Goal: Task Accomplishment & Management: Manage account settings

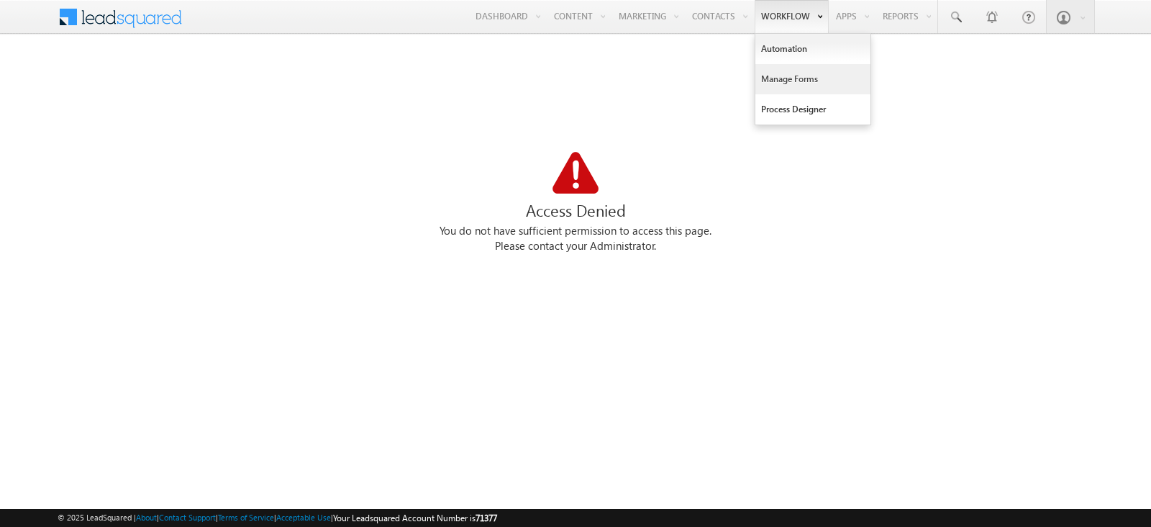
click at [789, 80] on link "Manage Forms" at bounding box center [812, 79] width 115 height 30
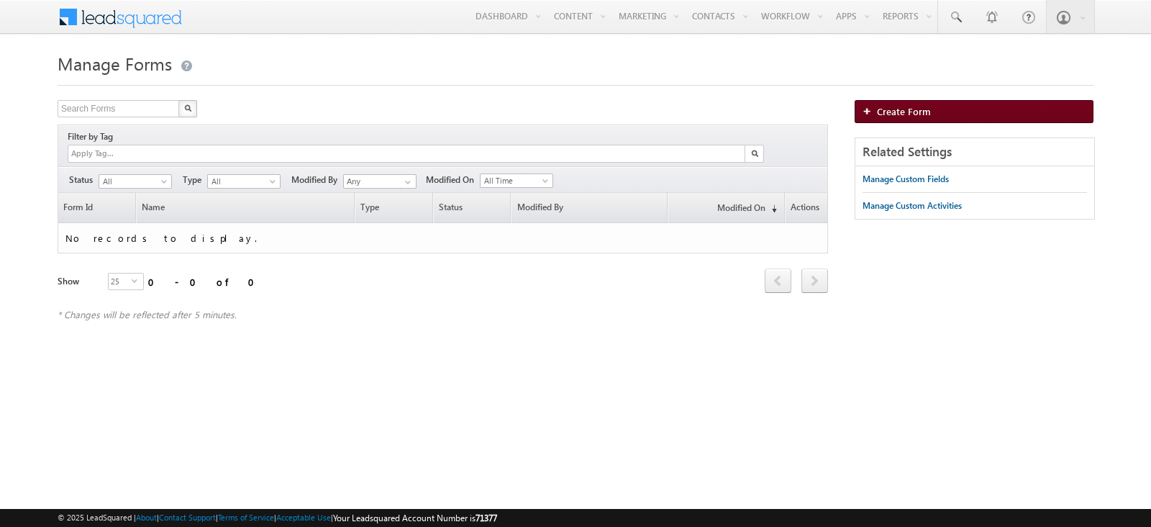
click at [940, 115] on link "Create Form" at bounding box center [974, 111] width 239 height 23
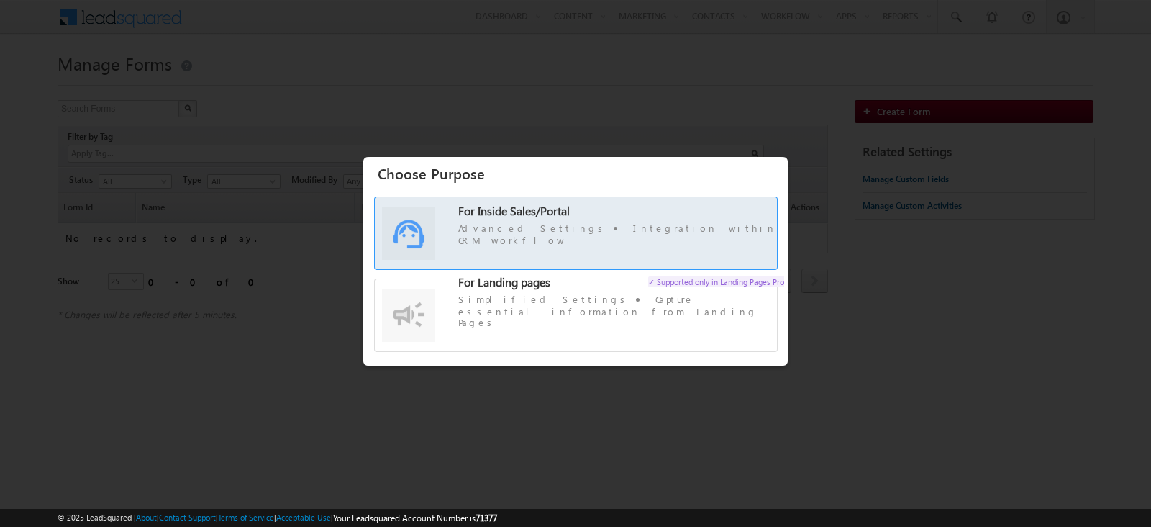
click at [634, 227] on span "For Inside Sales/Portal Advanced Settings Integration within CRM workflow" at bounding box center [621, 226] width 326 height 42
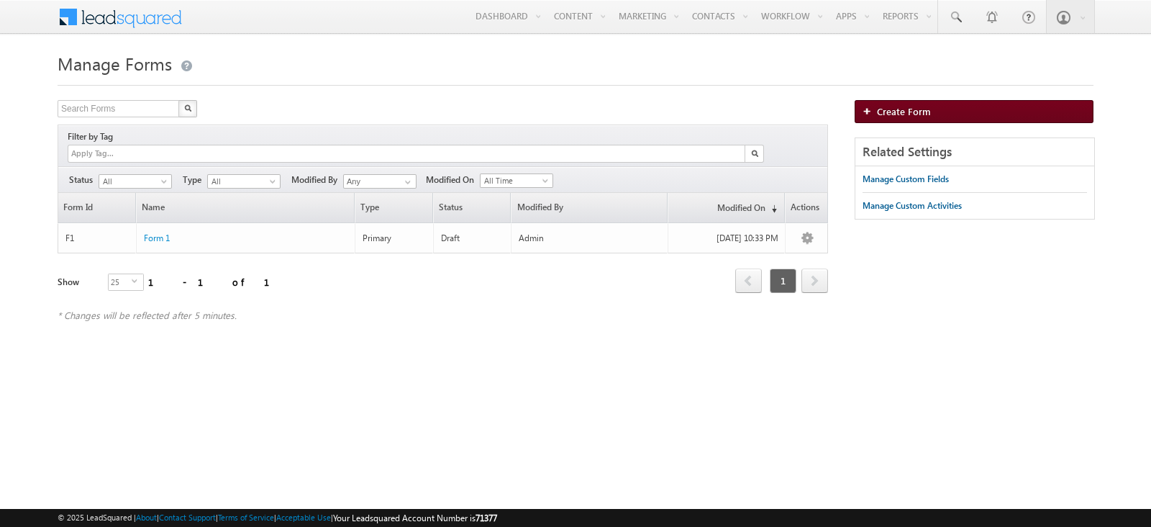
click at [938, 109] on link "Create Form" at bounding box center [974, 111] width 239 height 23
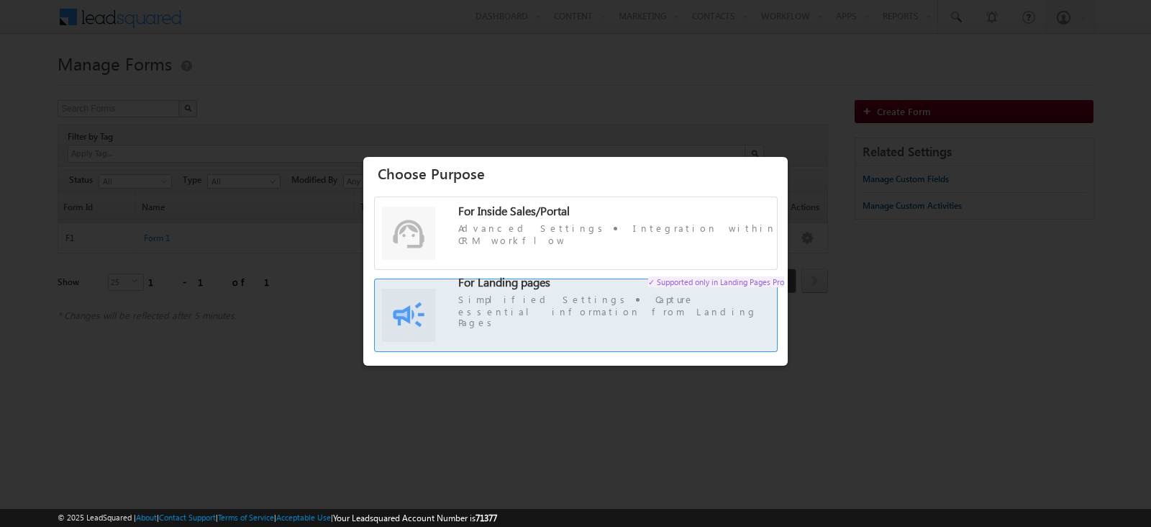
click at [565, 288] on label "For Landing pages ✓ Supported only in Landing Pages Pro Simplified Settings Cap…" at bounding box center [576, 321] width 402 height 71
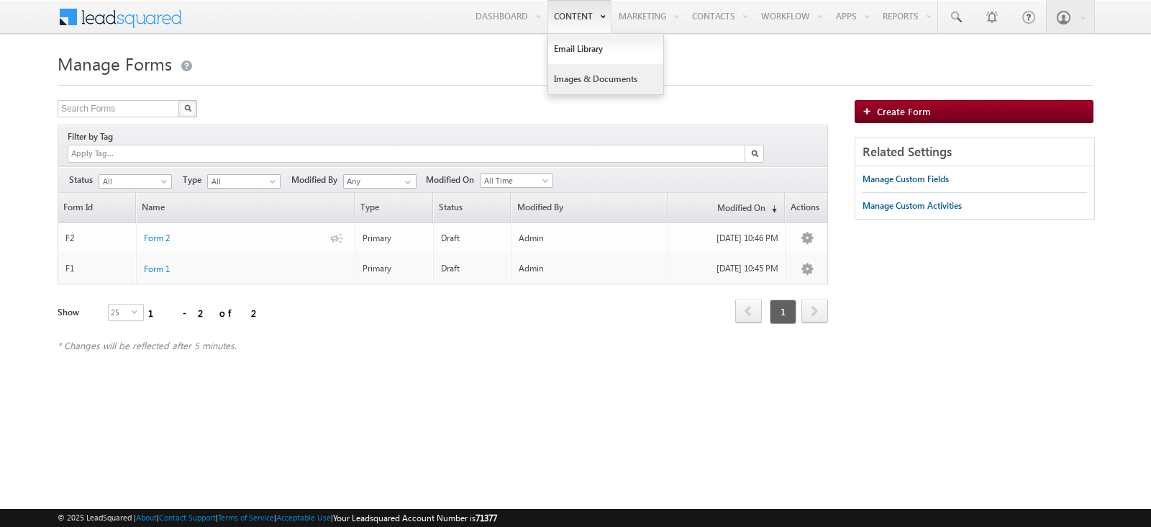
click at [585, 73] on link "Images & Documents" at bounding box center [605, 79] width 115 height 30
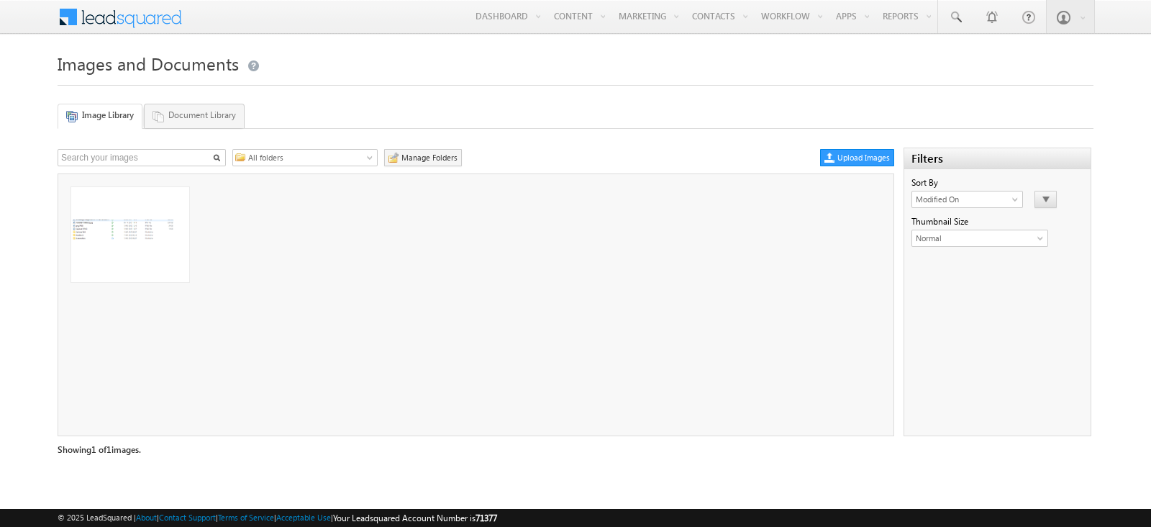
drag, startPoint x: 158, startPoint y: 221, endPoint x: 254, endPoint y: 206, distance: 96.8
click at [254, 206] on ul at bounding box center [475, 304] width 835 height 261
click at [173, 192] on li at bounding box center [171, 194] width 12 height 12
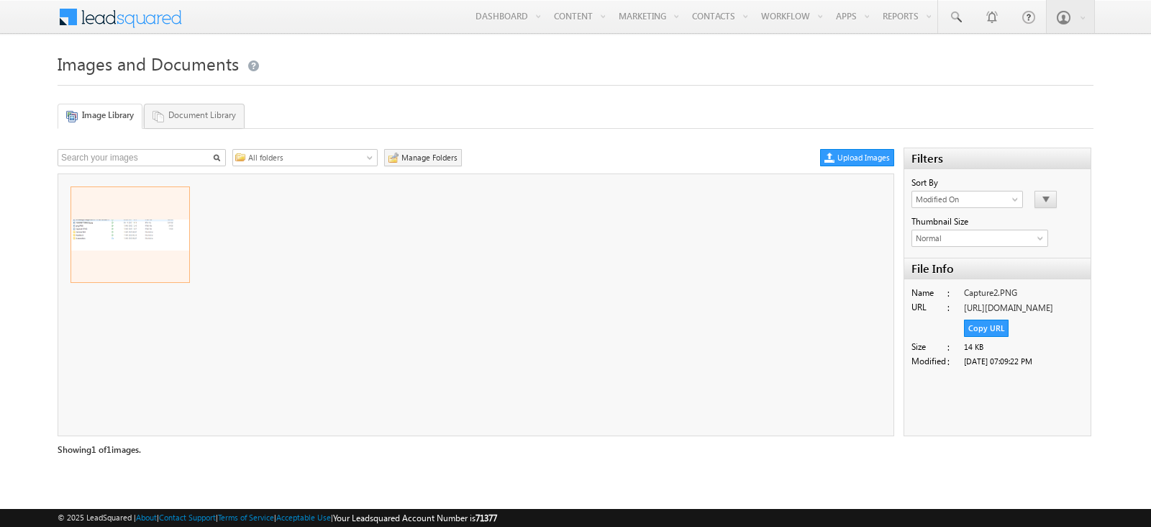
click at [218, 121] on link "Document Library" at bounding box center [194, 116] width 101 height 24
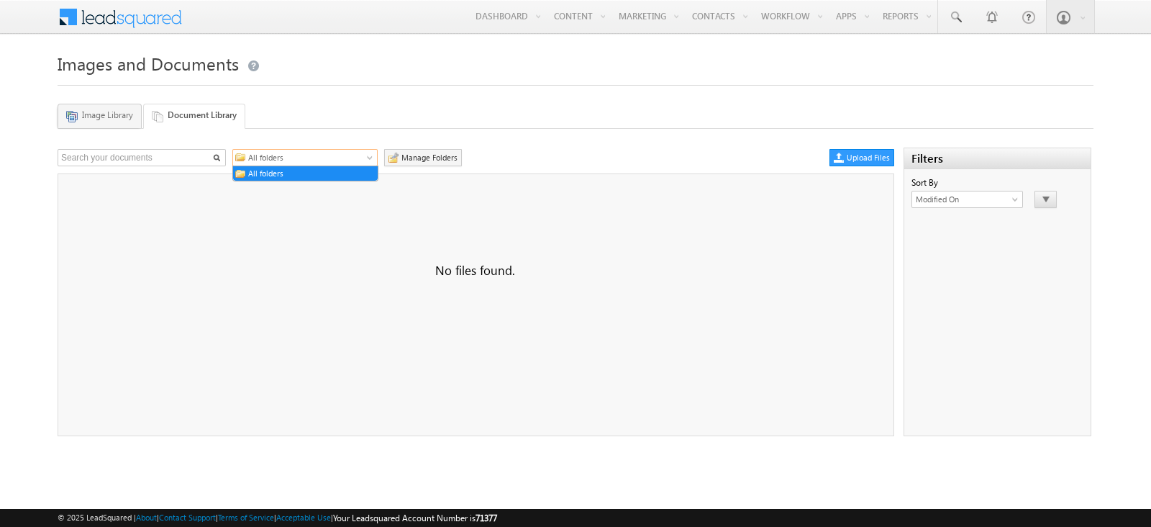
click at [353, 163] on link "All folders" at bounding box center [304, 157] width 145 height 17
click at [499, 138] on div "All folders All folders Manage Folders Upload Files (1) Files of type 'ade, adp…" at bounding box center [575, 286] width 1034 height 300
click at [104, 129] on form "Images and Documents Image Library Document Library All folders All folders Man…" at bounding box center [576, 242] width 1036 height 388
click at [76, 114] on icon at bounding box center [72, 117] width 13 height 13
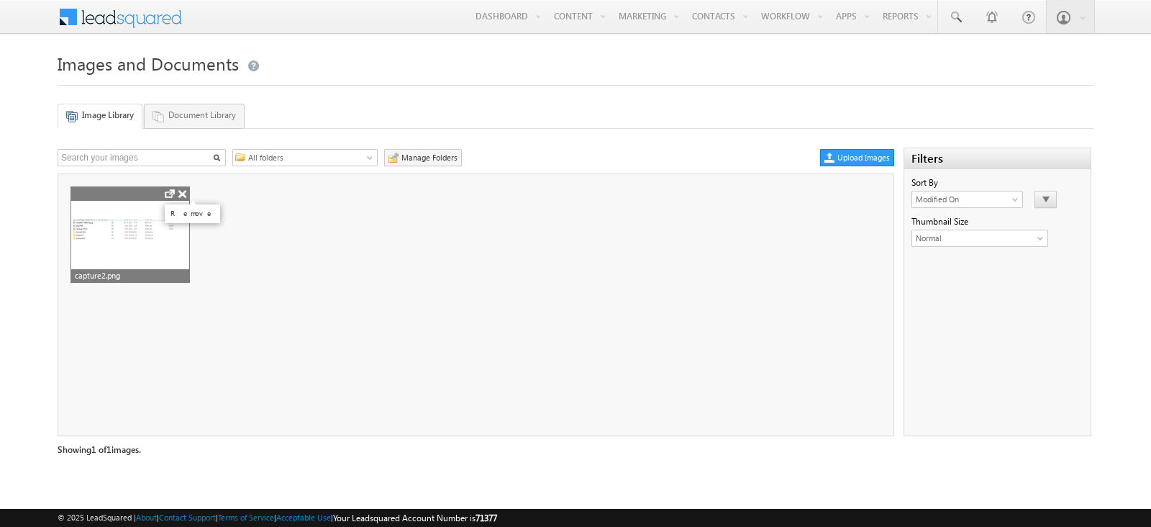
click at [182, 189] on li at bounding box center [184, 195] width 12 height 12
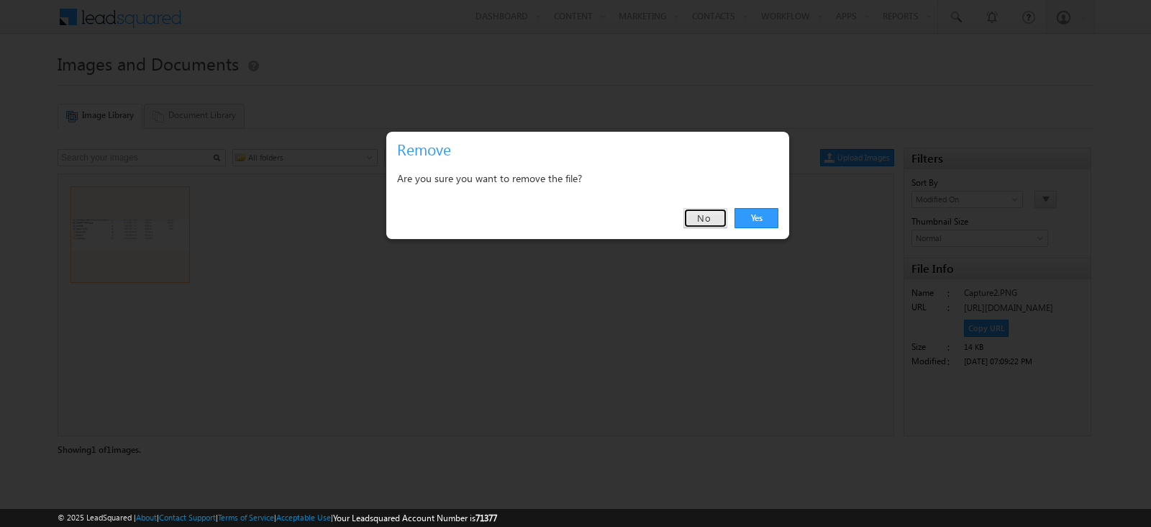
click at [709, 224] on link "No" at bounding box center [705, 218] width 44 height 20
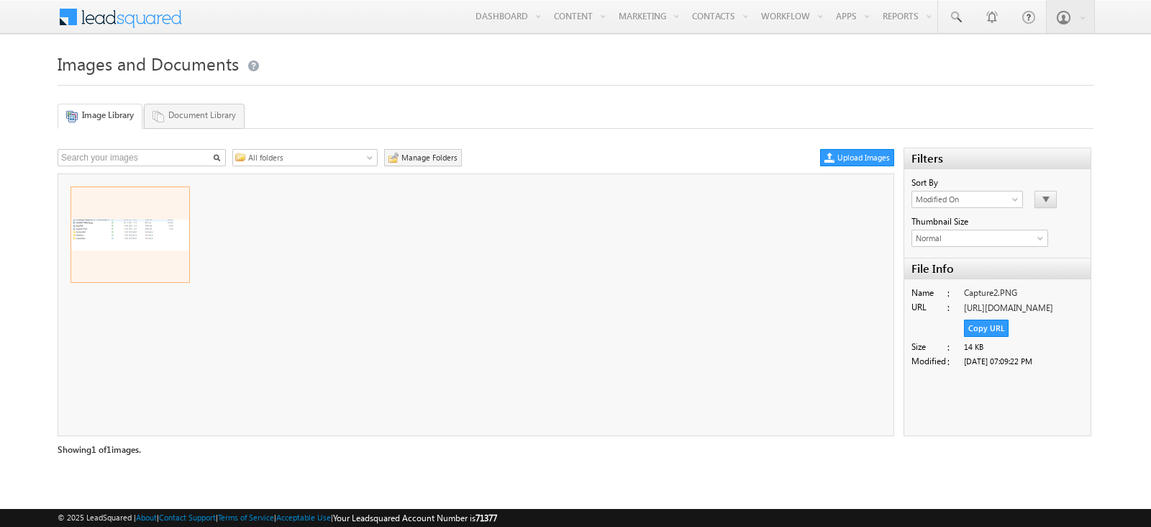
click at [211, 119] on link "Document Library" at bounding box center [194, 116] width 101 height 24
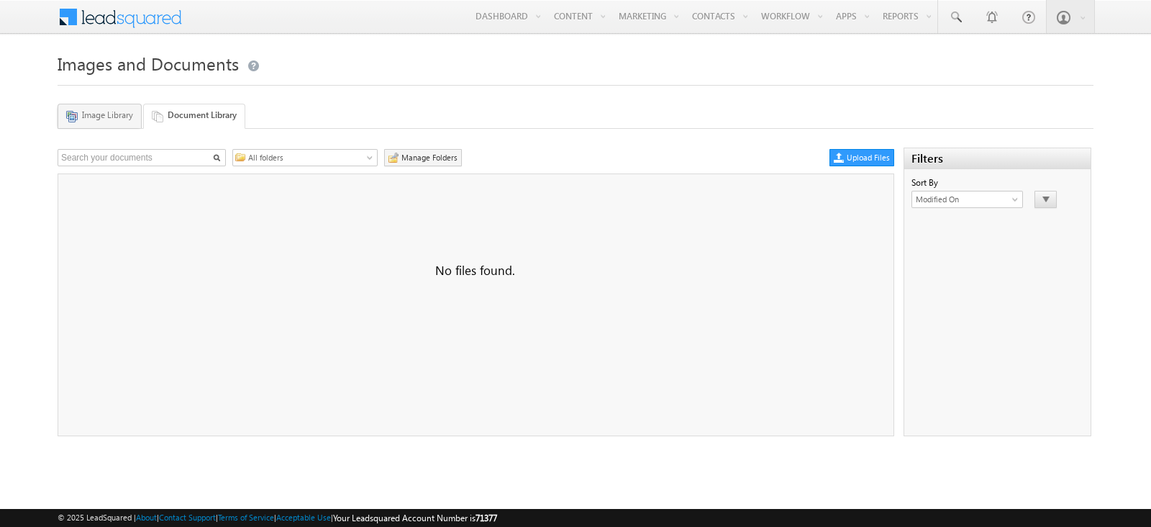
click at [409, 156] on link "Manage Folders" at bounding box center [423, 157] width 78 height 17
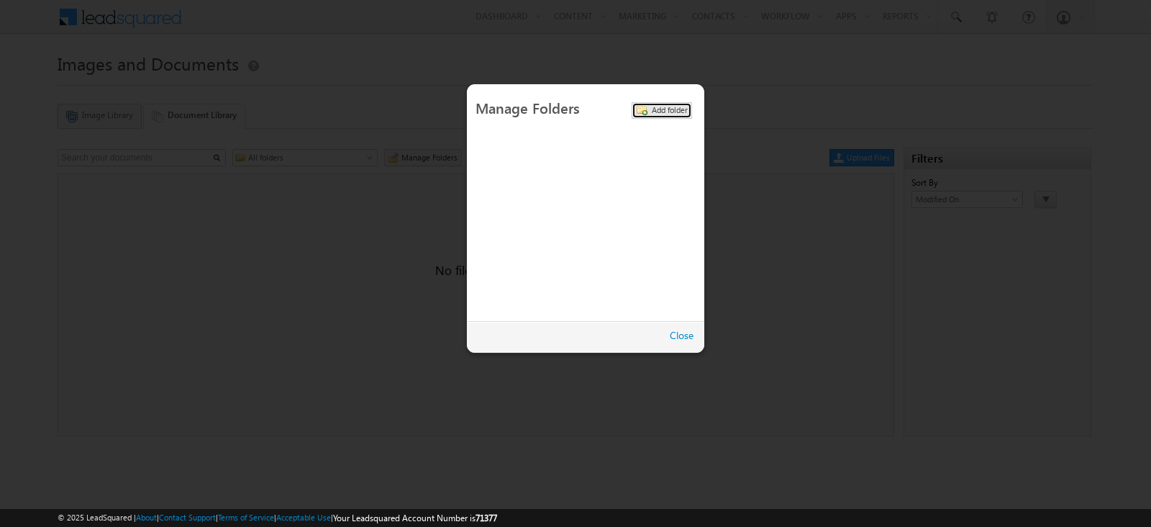
click at [652, 110] on span "Add folder" at bounding box center [670, 109] width 36 height 9
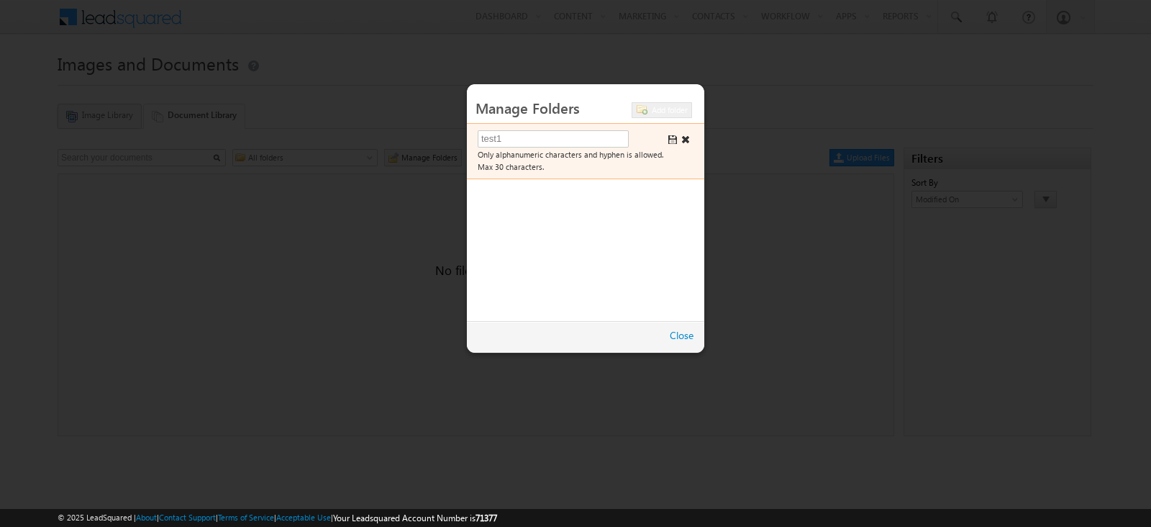
type input "test1"
click at [671, 137] on span at bounding box center [673, 140] width 10 height 10
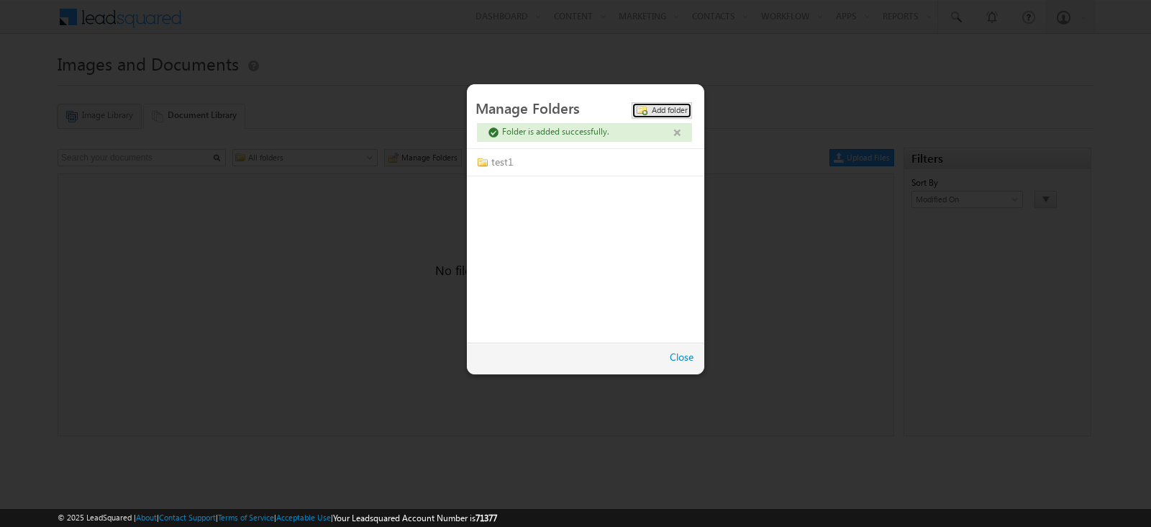
click at [657, 106] on span "Add folder" at bounding box center [670, 109] width 36 height 9
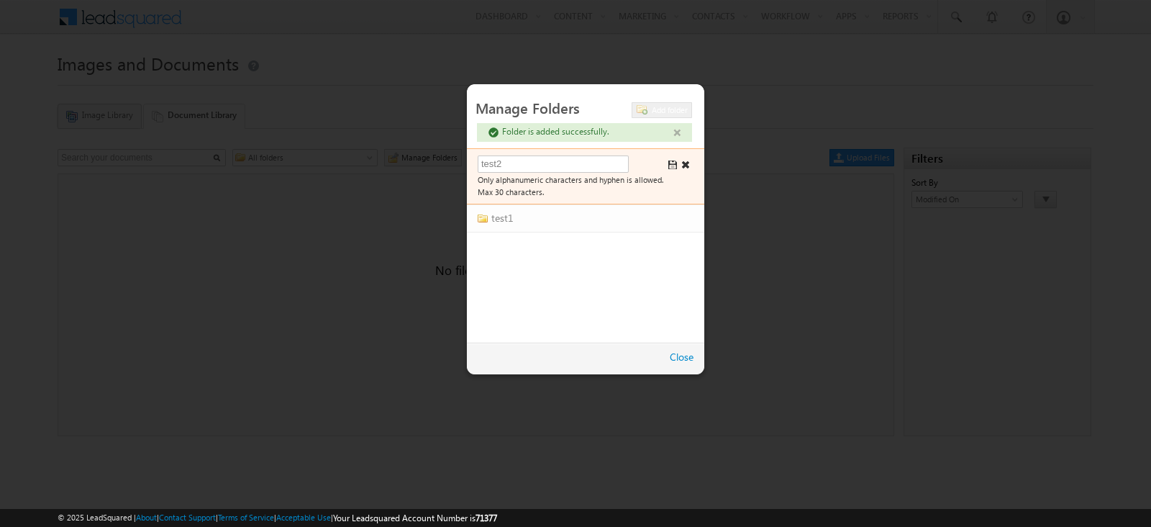
type input "test2"
click at [668, 167] on span at bounding box center [673, 165] width 10 height 10
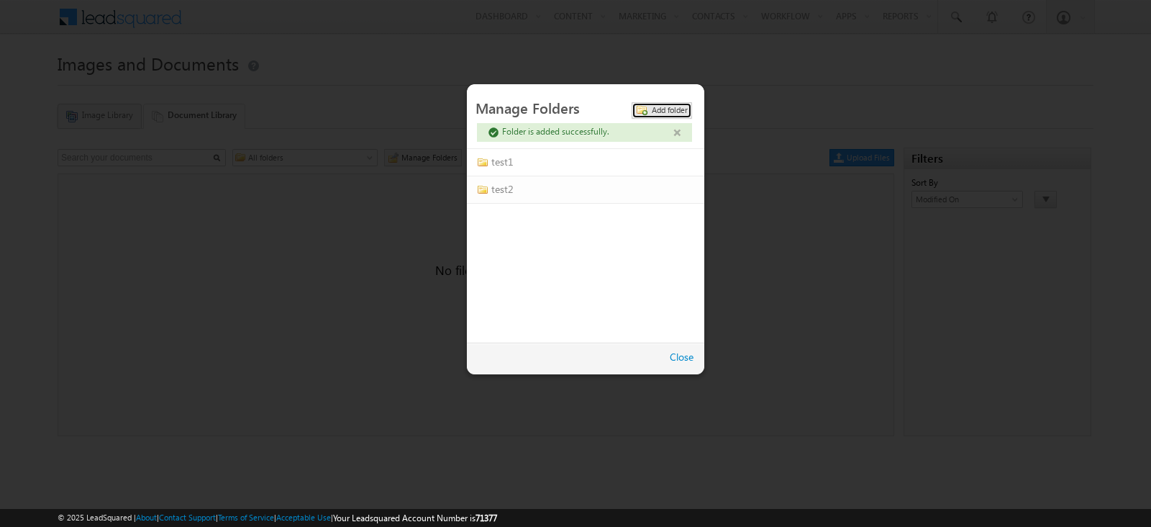
click at [671, 109] on span "Add folder" at bounding box center [670, 109] width 36 height 9
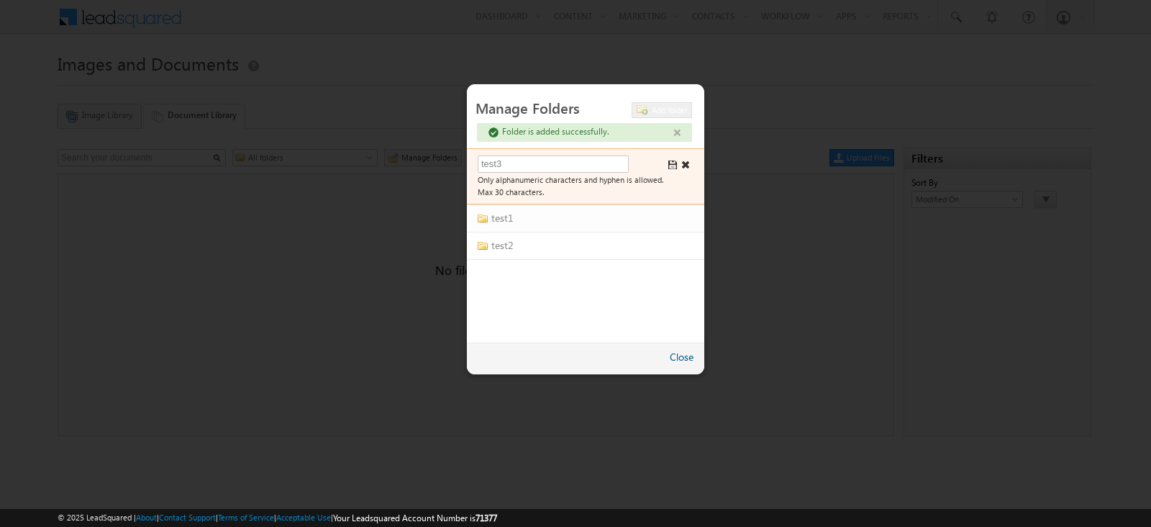
type input "test3"
click at [681, 350] on link "Close" at bounding box center [682, 357] width 24 height 14
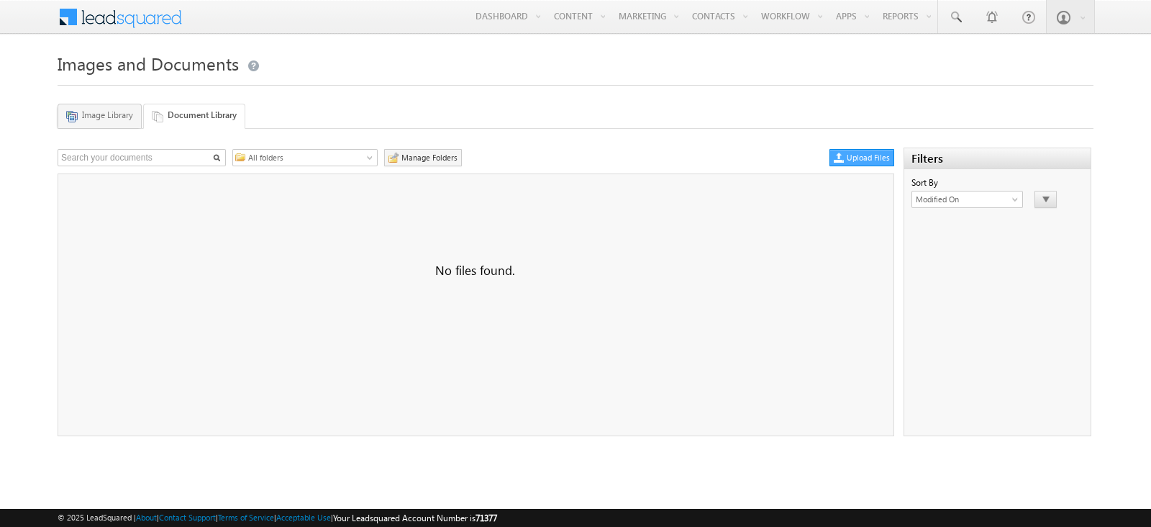
click at [840, 149] on link "Upload Files" at bounding box center [862, 157] width 65 height 17
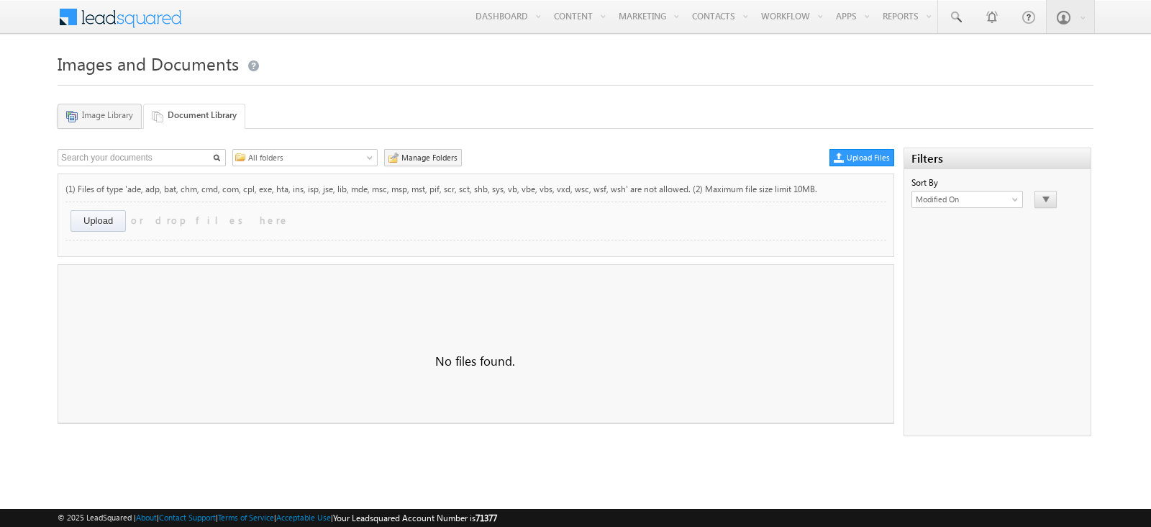
drag, startPoint x: 888, startPoint y: 145, endPoint x: 840, endPoint y: 144, distance: 48.2
click at [887, 145] on div "All folders test1 test2 All folders Manage Folders Upload Files (1) Files of ty…" at bounding box center [575, 286] width 1034 height 300
click at [427, 156] on link "Manage Folders" at bounding box center [423, 157] width 78 height 17
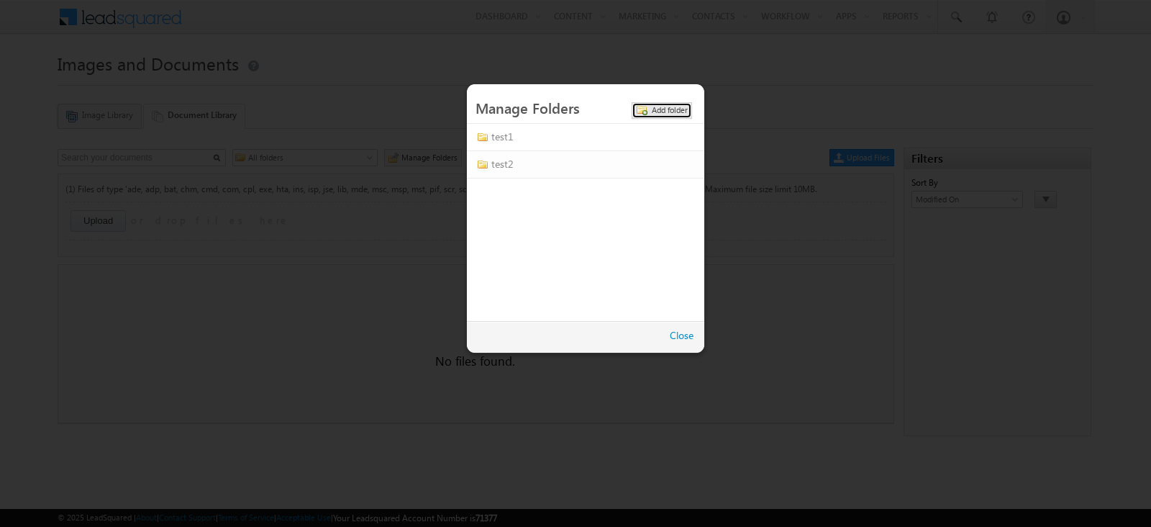
click at [640, 115] on span at bounding box center [642, 110] width 12 height 13
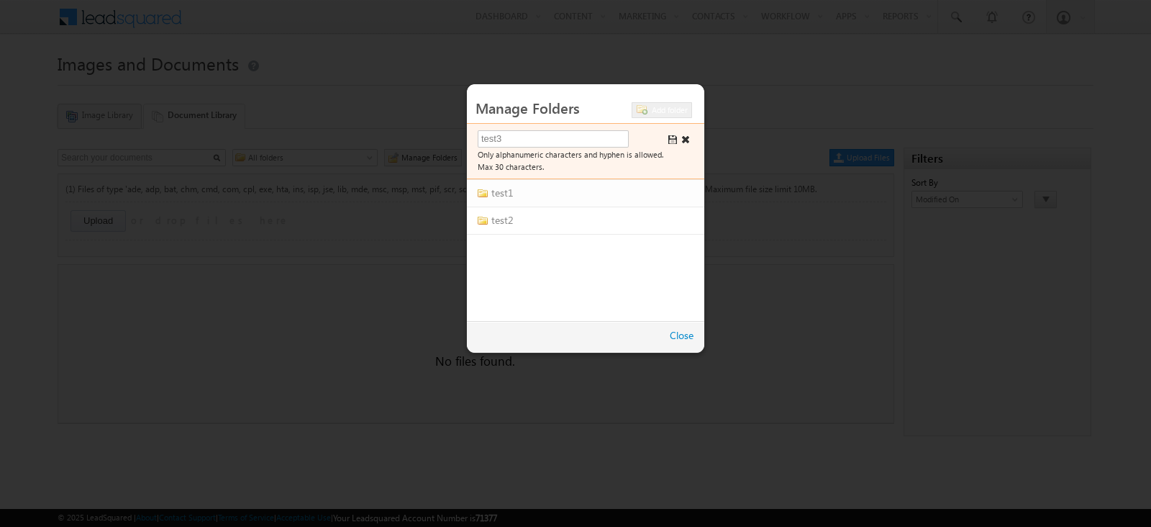
type input "test3"
click at [673, 142] on span at bounding box center [673, 140] width 10 height 10
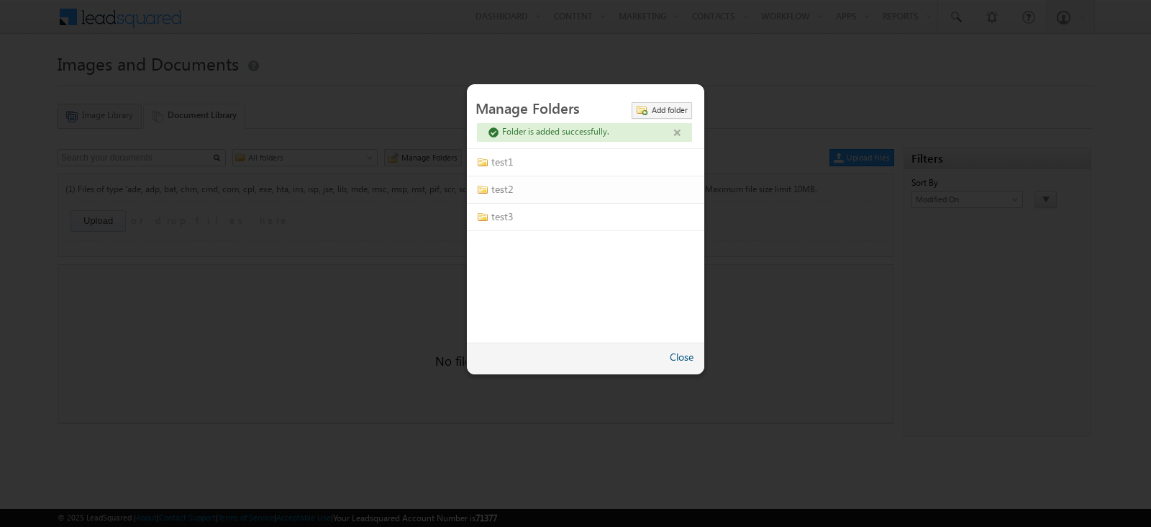
click at [682, 355] on link "Close" at bounding box center [682, 357] width 24 height 14
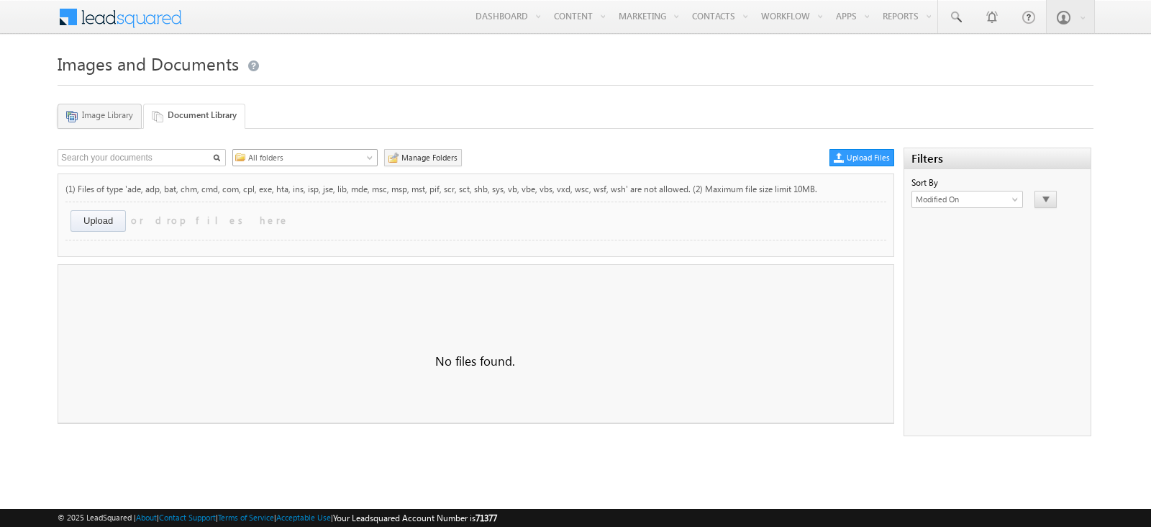
click at [284, 158] on span "All folders" at bounding box center [310, 157] width 130 height 13
click at [283, 178] on link "All folders" at bounding box center [311, 173] width 133 height 13
click at [130, 121] on link "Image Library" at bounding box center [100, 116] width 84 height 24
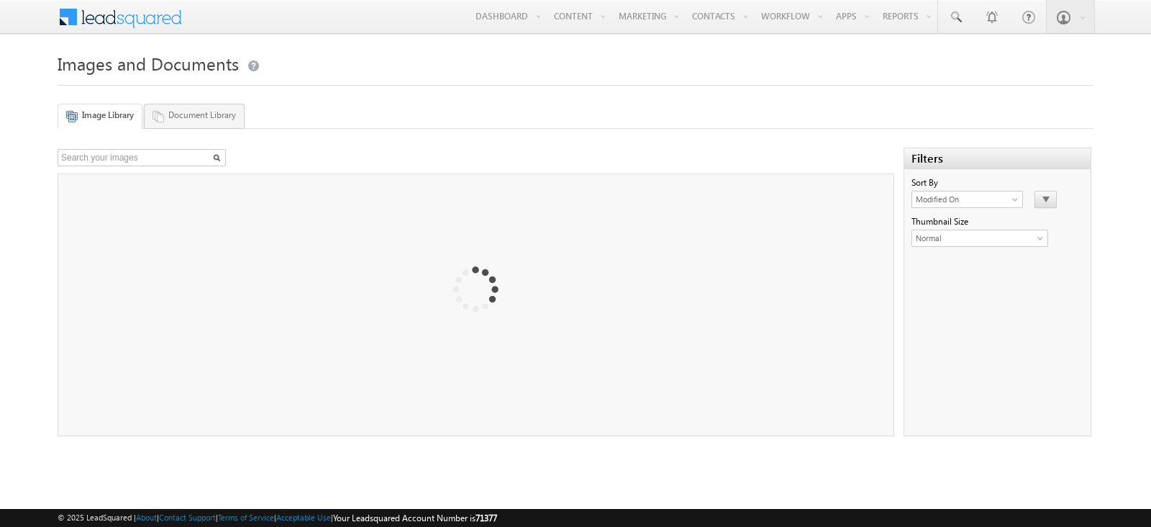
click at [173, 121] on link "Document Library" at bounding box center [194, 116] width 101 height 24
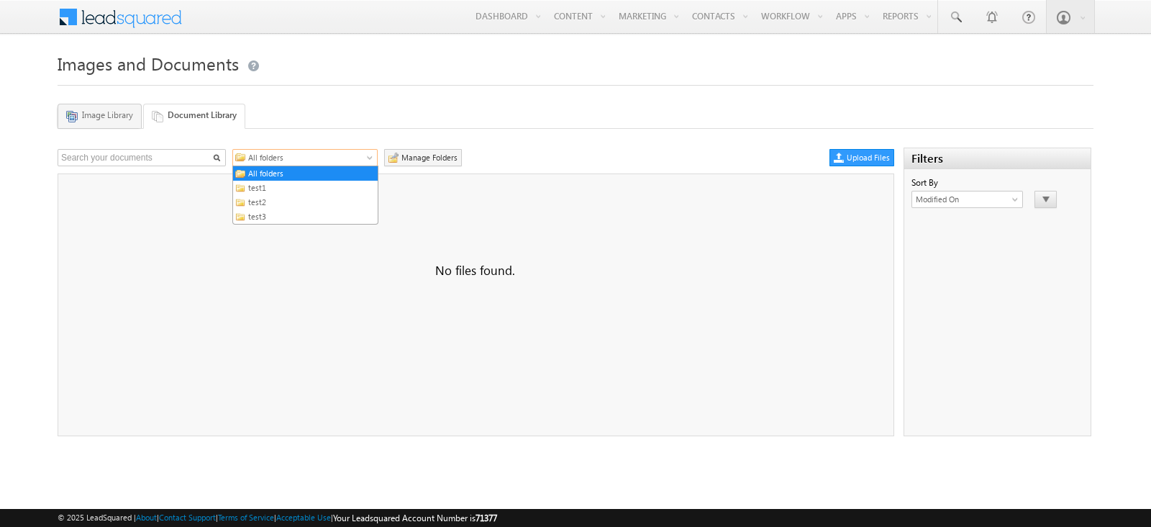
click at [282, 160] on span "All folders" at bounding box center [310, 157] width 130 height 13
click at [288, 185] on link "test1" at bounding box center [311, 187] width 133 height 13
click at [336, 207] on div "No files found." at bounding box center [476, 304] width 837 height 263
click at [869, 156] on link "Upload Files" at bounding box center [862, 157] width 65 height 17
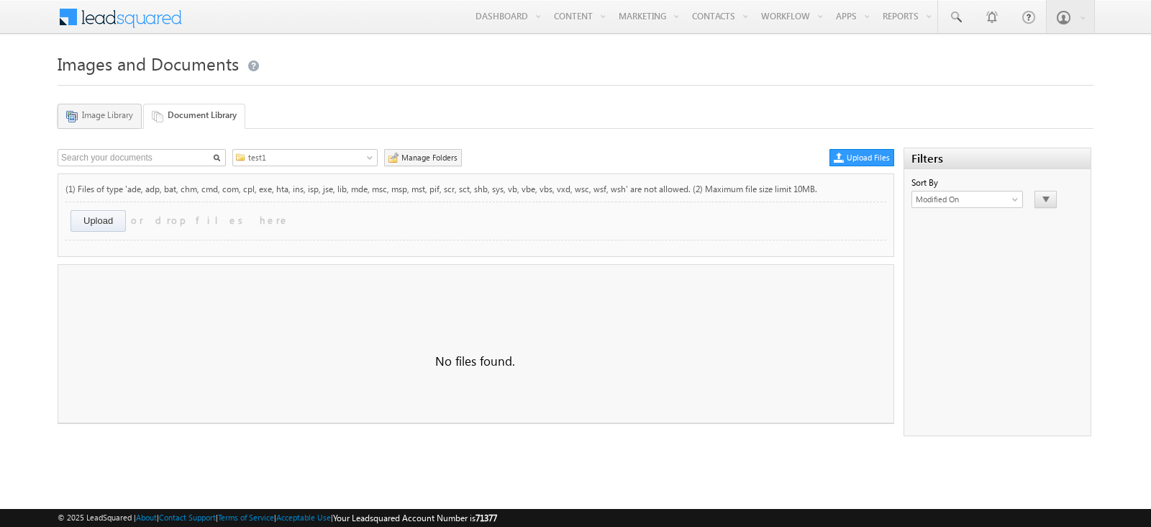
click at [101, 224] on input "file" at bounding box center [114, 222] width 86 height 25
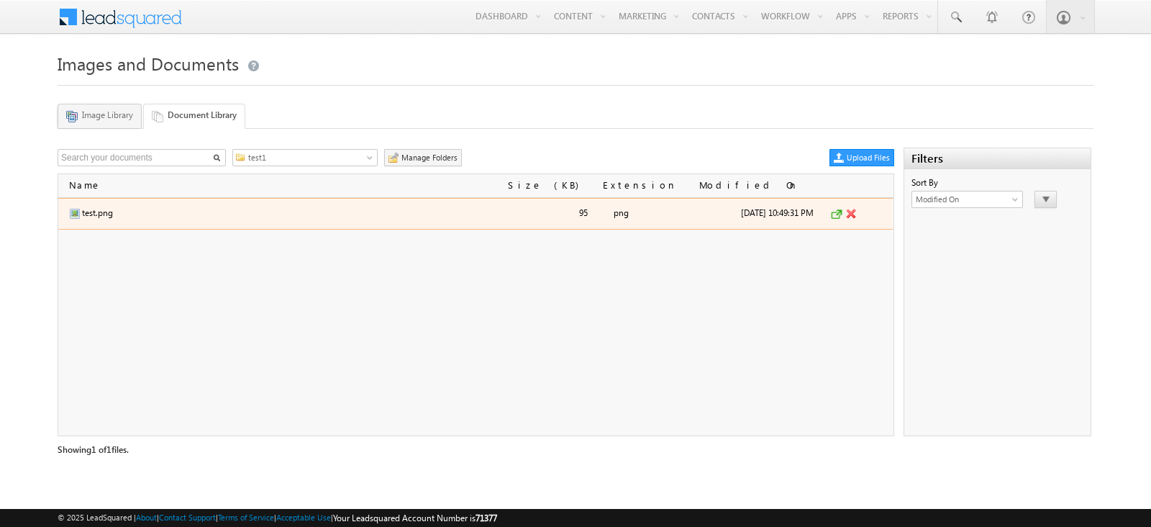
drag, startPoint x: 590, startPoint y: 220, endPoint x: 447, endPoint y: 222, distance: 143.2
click at [447, 222] on div "test.png" at bounding box center [281, 213] width 439 height 23
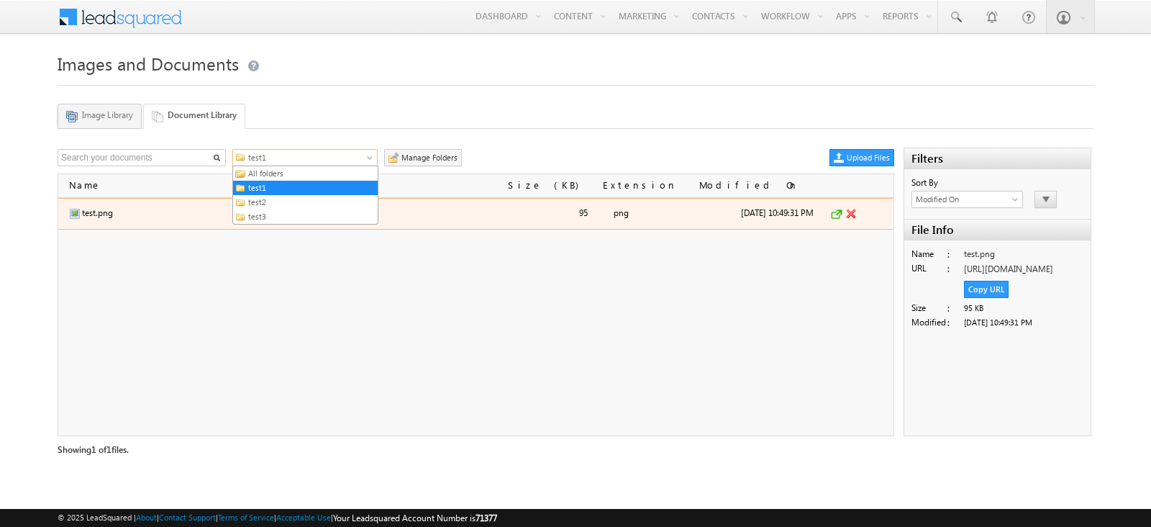
click at [351, 157] on span "test1" at bounding box center [310, 157] width 130 height 13
click at [345, 176] on link "All folders" at bounding box center [311, 173] width 133 height 13
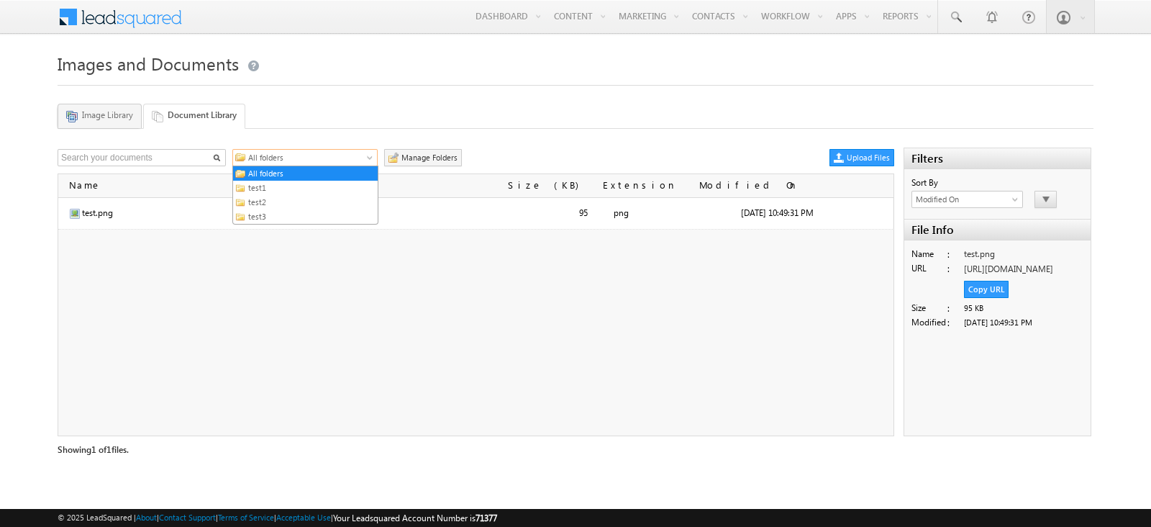
click at [315, 151] on span "All folders" at bounding box center [310, 157] width 130 height 13
click at [312, 182] on link "test1" at bounding box center [311, 187] width 133 height 13
click at [309, 160] on span "test1" at bounding box center [310, 157] width 130 height 13
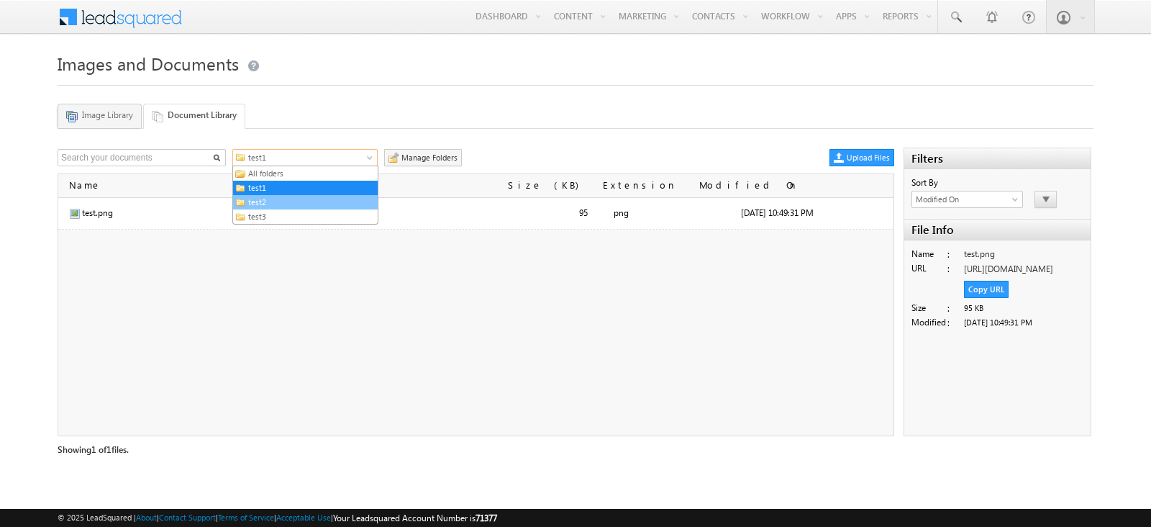
click at [310, 196] on link "test2" at bounding box center [311, 202] width 133 height 13
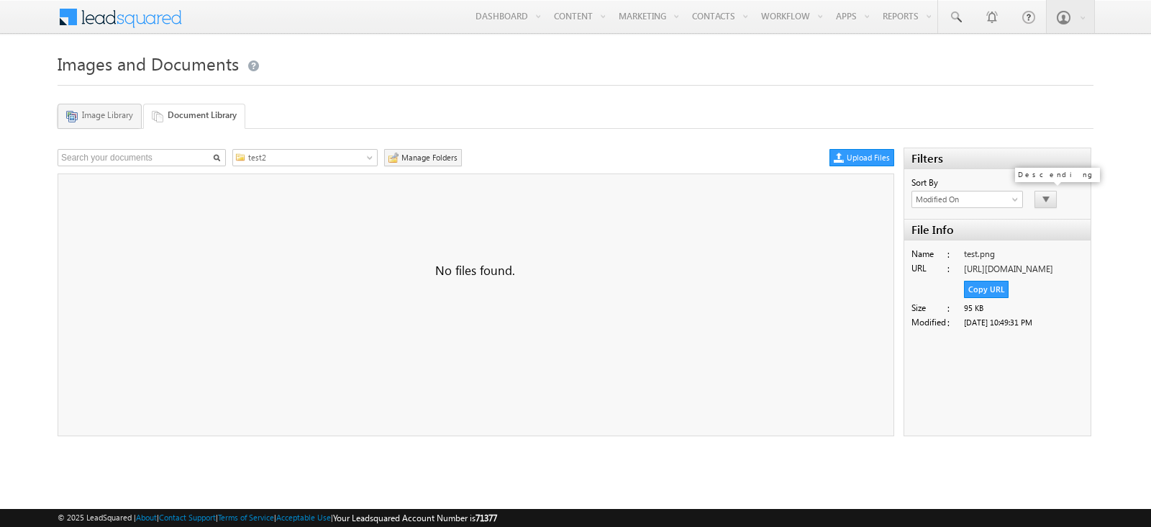
click at [1041, 193] on icon at bounding box center [1046, 199] width 10 height 13
click at [353, 149] on link "test2" at bounding box center [304, 157] width 145 height 17
click at [349, 183] on link "test1" at bounding box center [311, 187] width 133 height 13
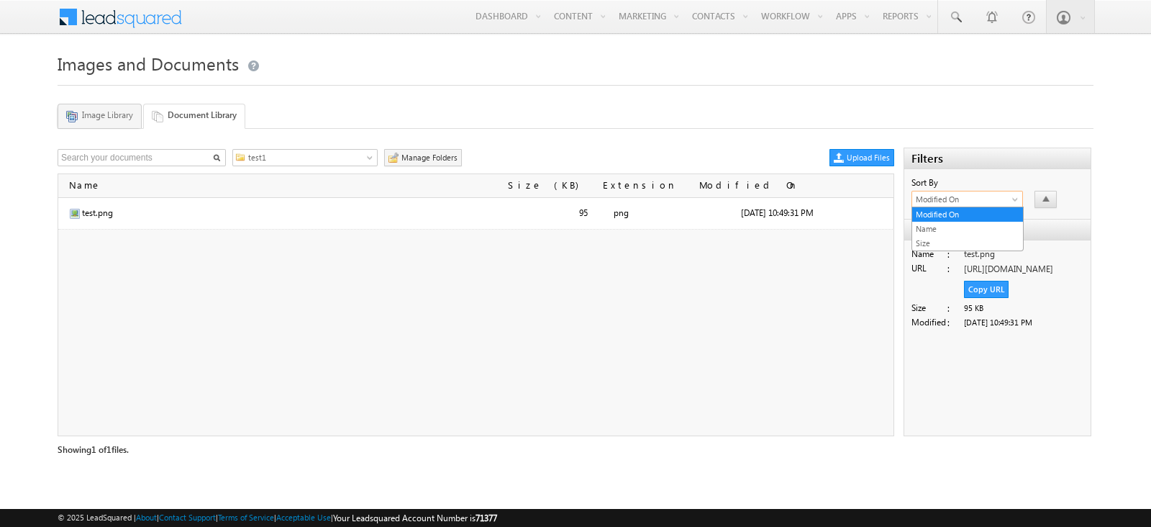
click at [995, 201] on span "Modified On" at bounding box center [962, 199] width 101 height 13
click at [1035, 214] on div "Filters Sort By Modified On Name Size Modified On File Info Name : test.png URL…" at bounding box center [997, 291] width 186 height 289
click at [112, 125] on link "Image Library" at bounding box center [100, 116] width 84 height 24
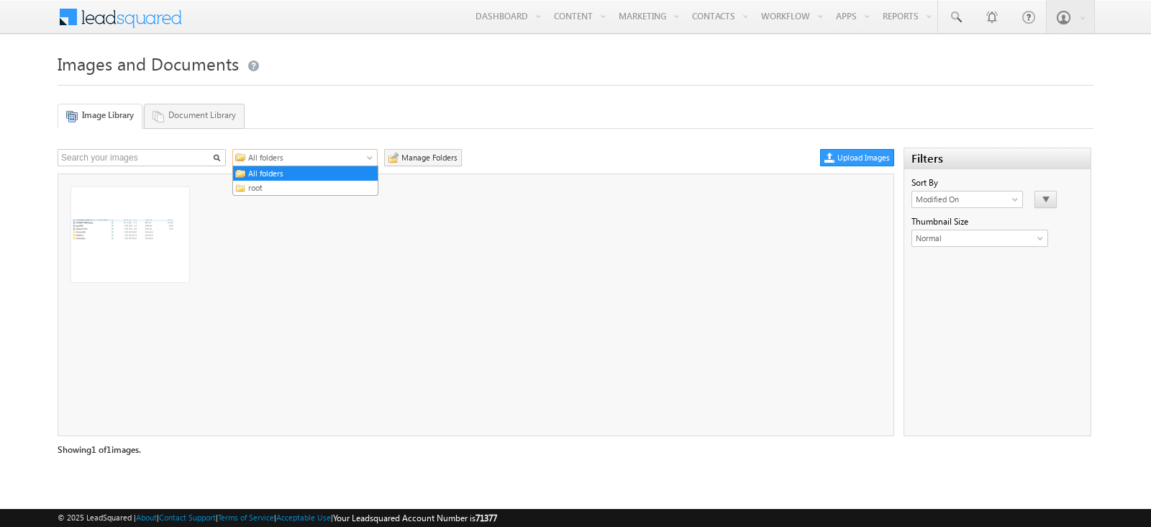
click at [324, 162] on span "All folders" at bounding box center [310, 157] width 130 height 13
click at [327, 187] on link "root" at bounding box center [311, 187] width 133 height 13
click at [327, 157] on span "root" at bounding box center [310, 157] width 130 height 13
click at [403, 152] on link "Manage Folders" at bounding box center [423, 157] width 78 height 17
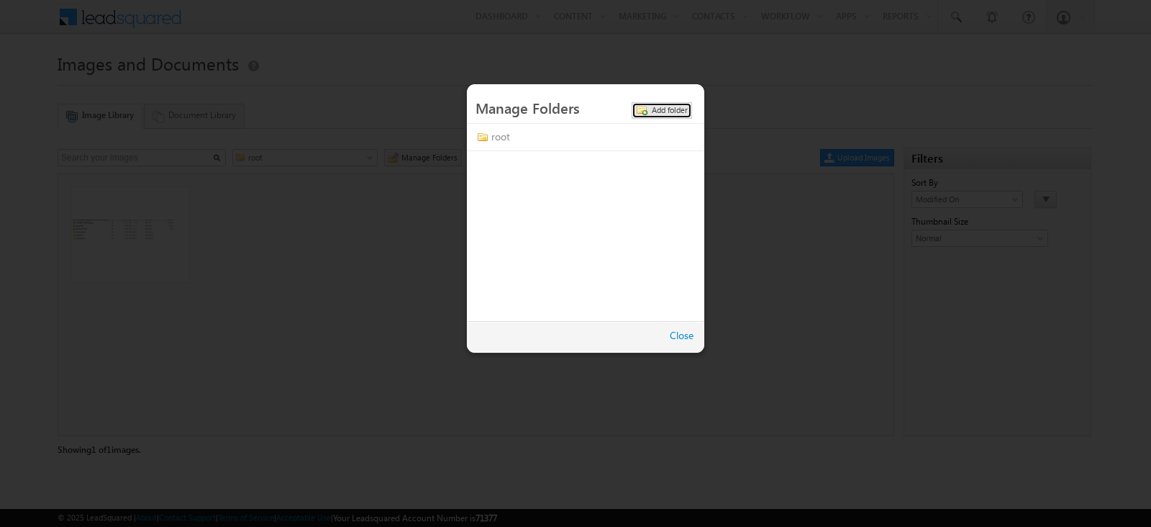
click at [640, 109] on span at bounding box center [642, 110] width 12 height 13
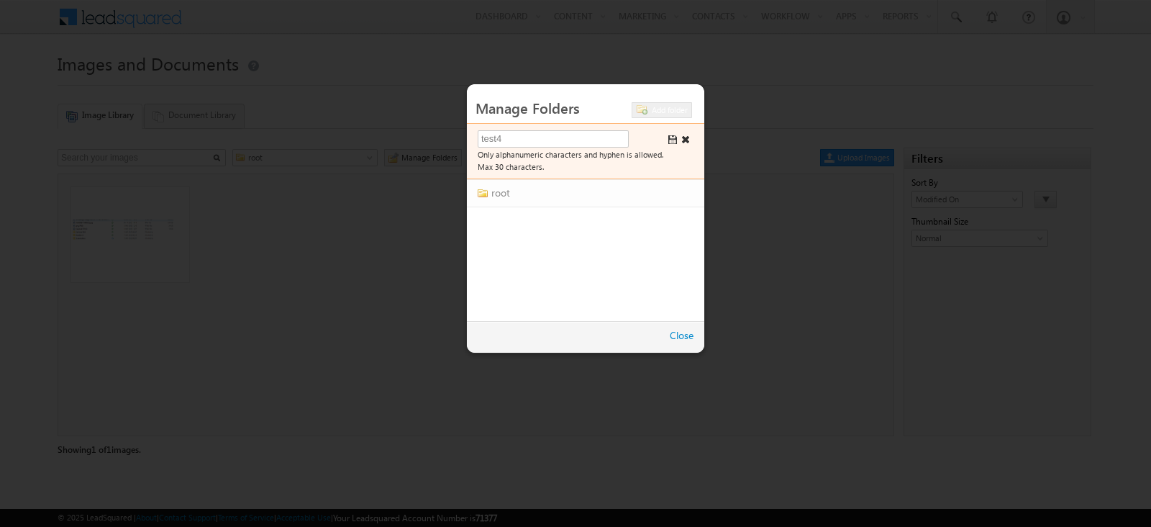
type input "test4"
click at [671, 142] on span at bounding box center [673, 140] width 10 height 10
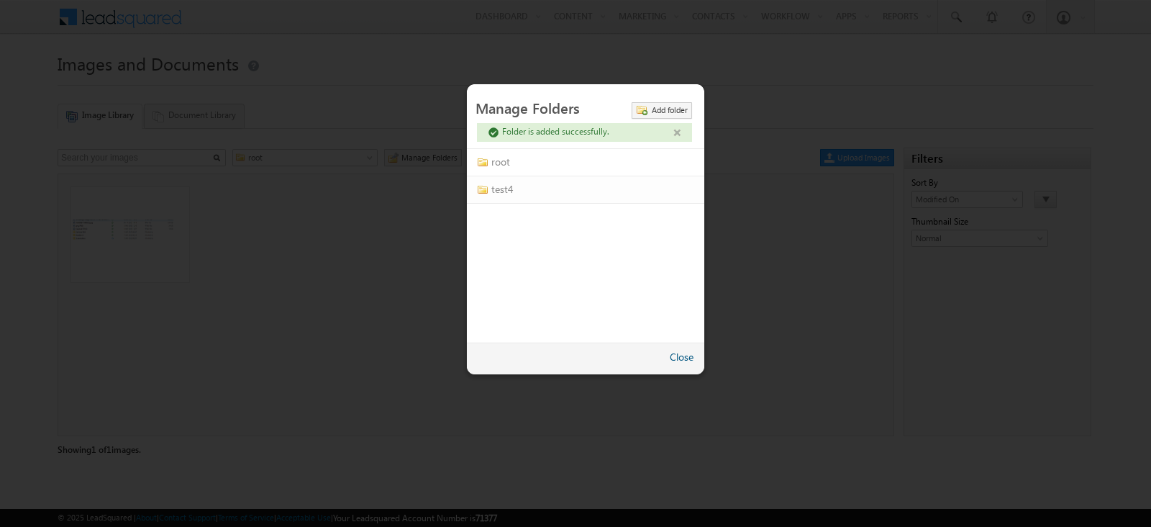
click at [685, 355] on link "Close" at bounding box center [682, 357] width 24 height 14
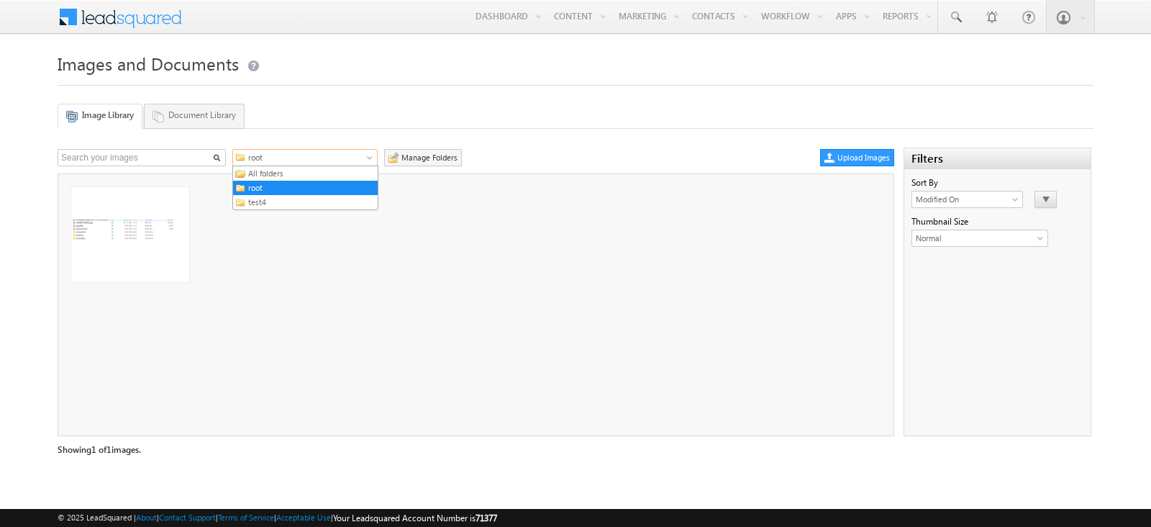
click at [269, 159] on span "root" at bounding box center [310, 157] width 130 height 13
click at [292, 197] on link "test4" at bounding box center [311, 202] width 133 height 13
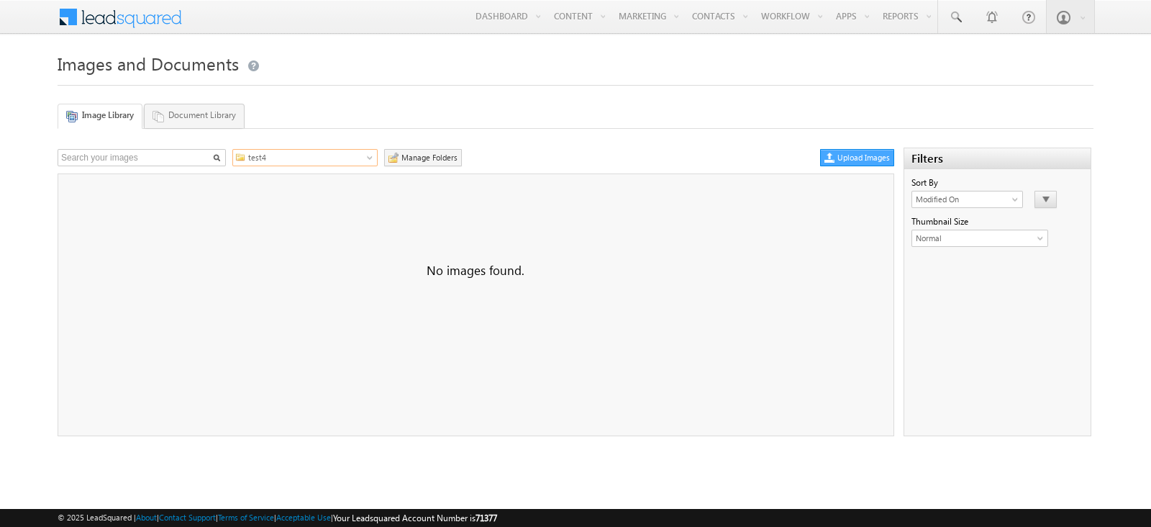
click at [850, 159] on link "Upload Images" at bounding box center [857, 157] width 74 height 17
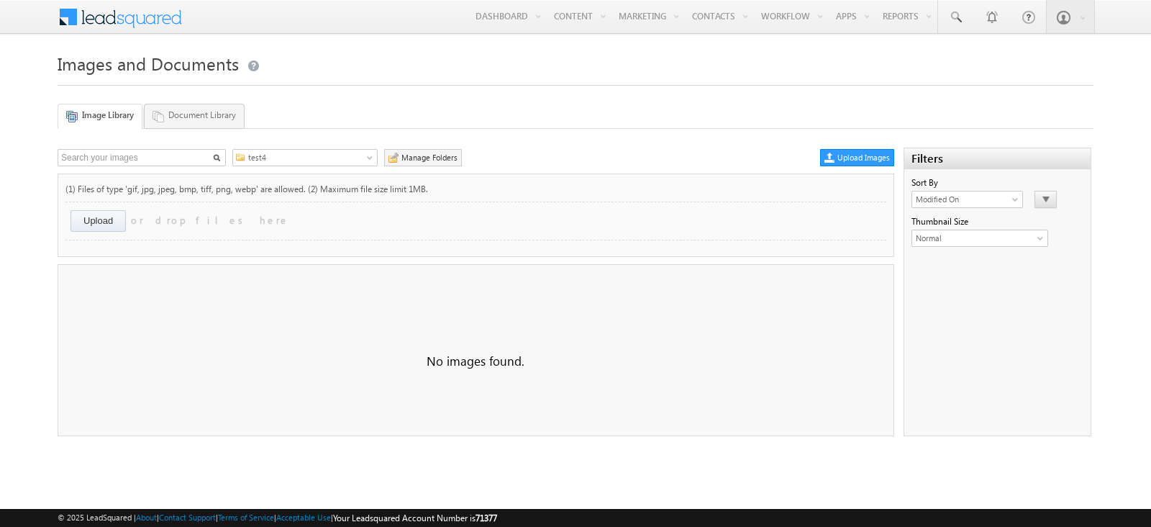
click at [124, 213] on input "file" at bounding box center [114, 222] width 86 height 25
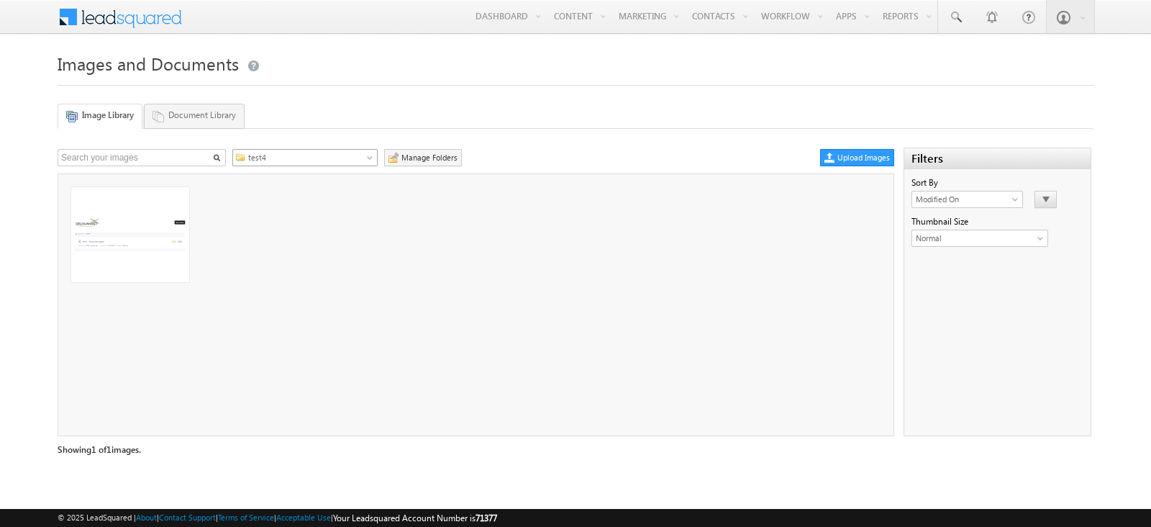
click at [259, 156] on span "test4" at bounding box center [310, 157] width 130 height 13
click at [288, 186] on link "root" at bounding box center [311, 187] width 133 height 13
click at [292, 159] on span "root" at bounding box center [310, 157] width 130 height 13
click at [302, 178] on link "All folders" at bounding box center [311, 173] width 133 height 13
click at [392, 155] on icon at bounding box center [394, 158] width 10 height 10
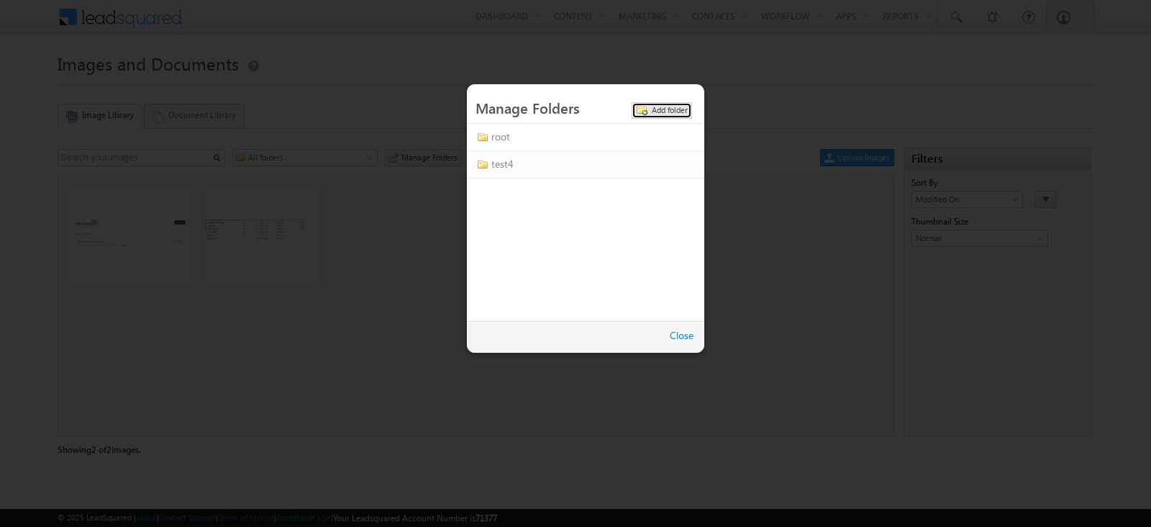
click at [645, 109] on span at bounding box center [642, 110] width 12 height 13
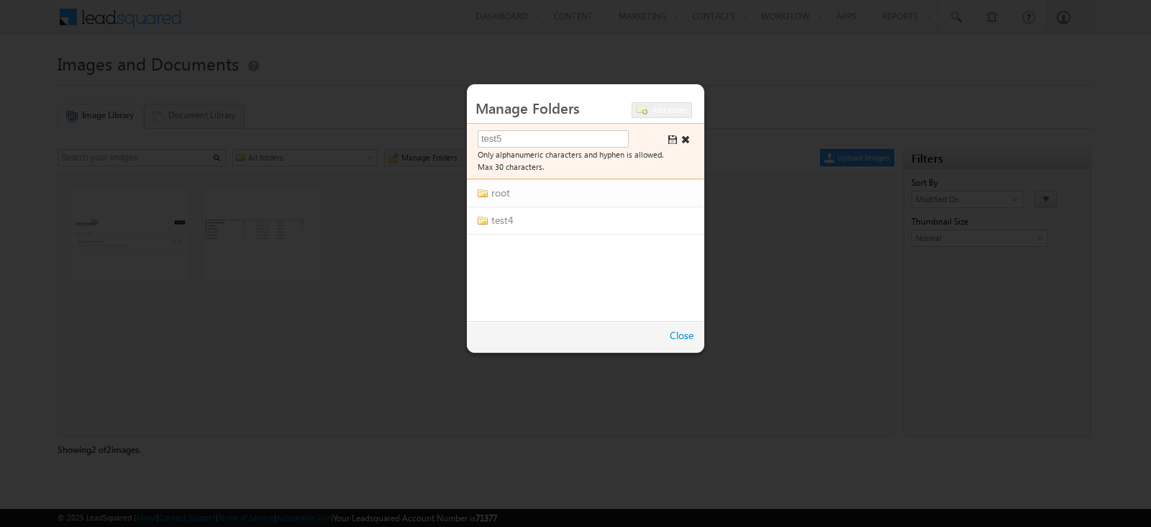
type input "test5"
click at [673, 138] on span at bounding box center [673, 140] width 10 height 10
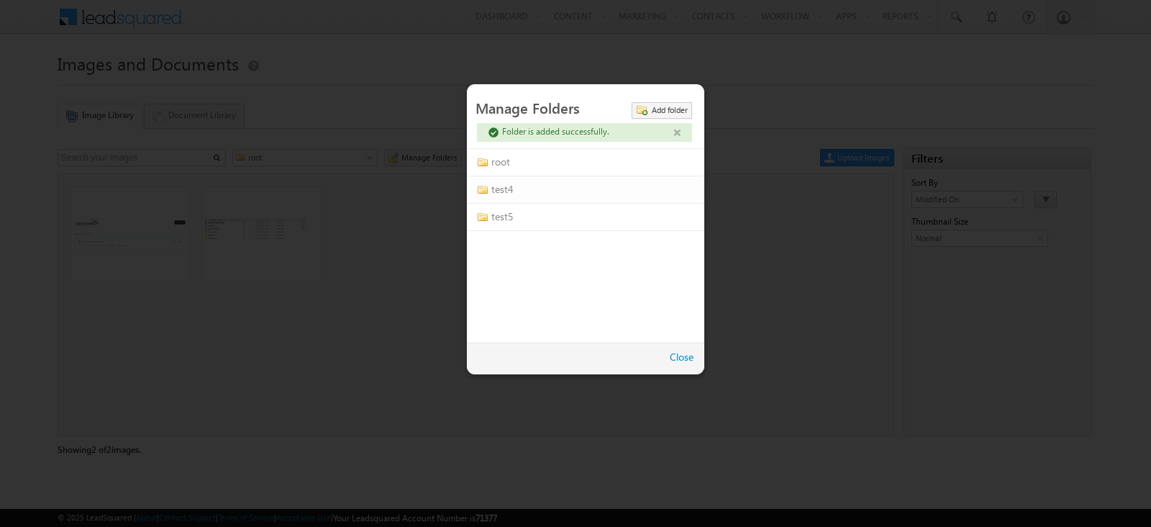
drag, startPoint x: 690, startPoint y: 350, endPoint x: 680, endPoint y: 347, distance: 10.5
click at [688, 350] on link "Close" at bounding box center [682, 357] width 24 height 14
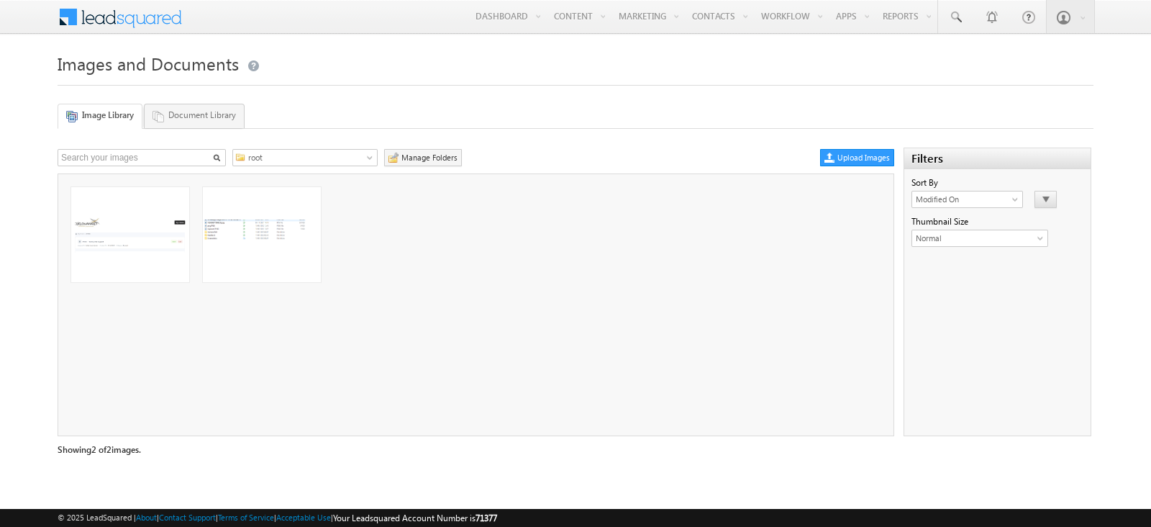
drag, startPoint x: 274, startPoint y: 222, endPoint x: 253, endPoint y: 368, distance: 148.3
click at [253, 368] on ul at bounding box center [475, 304] width 835 height 261
